Goal: Check status: Check status

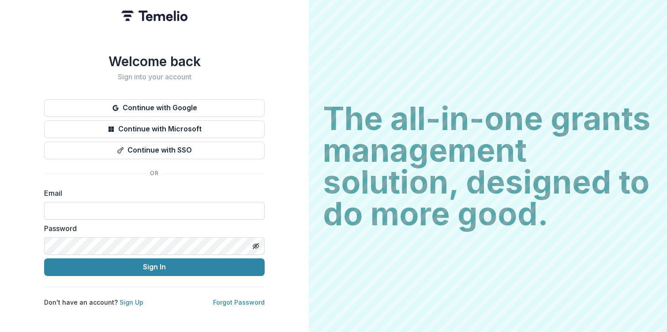
click at [146, 212] on input at bounding box center [154, 211] width 221 height 18
type input "**********"
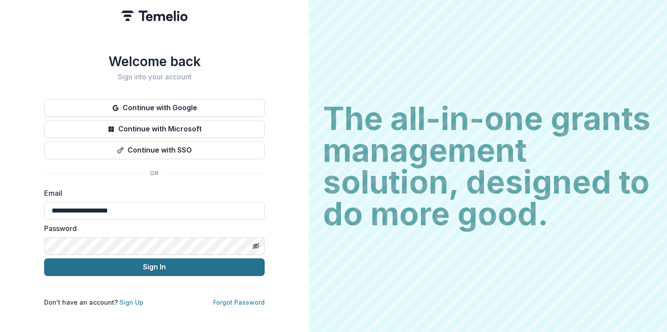
click at [202, 267] on button "Sign In" at bounding box center [154, 268] width 221 height 18
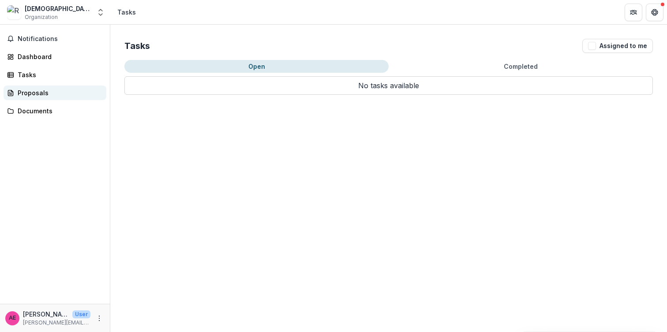
click at [66, 99] on link "Proposals" at bounding box center [55, 93] width 103 height 15
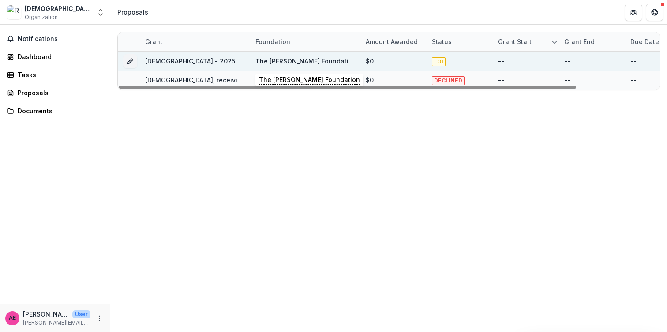
click at [317, 63] on p "The [PERSON_NAME] Foundation" at bounding box center [306, 61] width 100 height 10
click at [204, 60] on link "[DEMOGRAPHIC_DATA] - 2025 - LOI" at bounding box center [198, 61] width 107 height 8
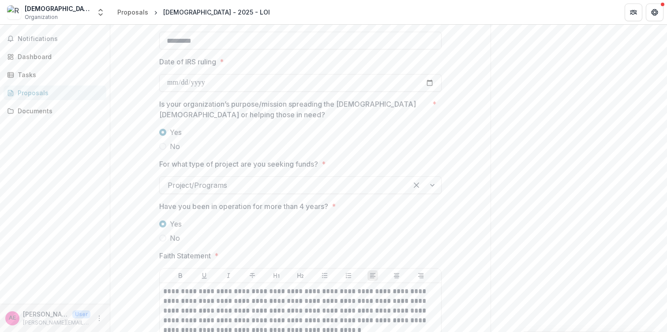
scroll to position [993, 0]
